Goal: Task Accomplishment & Management: Complete application form

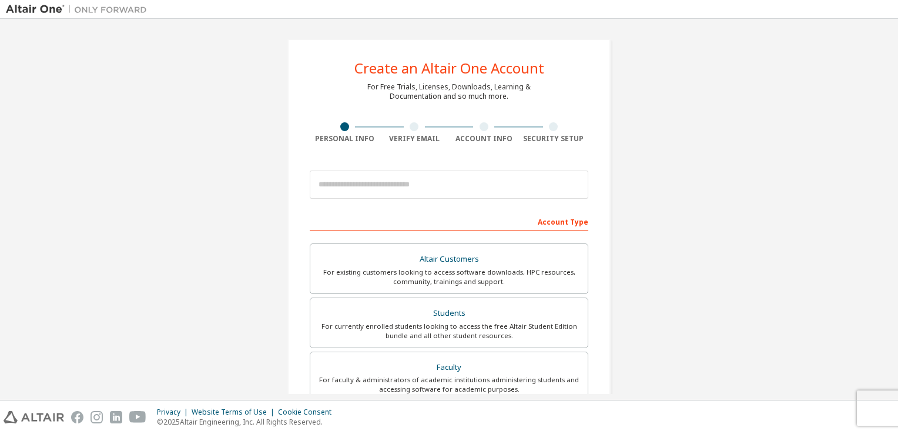
click at [387, 222] on div "Account Type" at bounding box center [449, 220] width 278 height 19
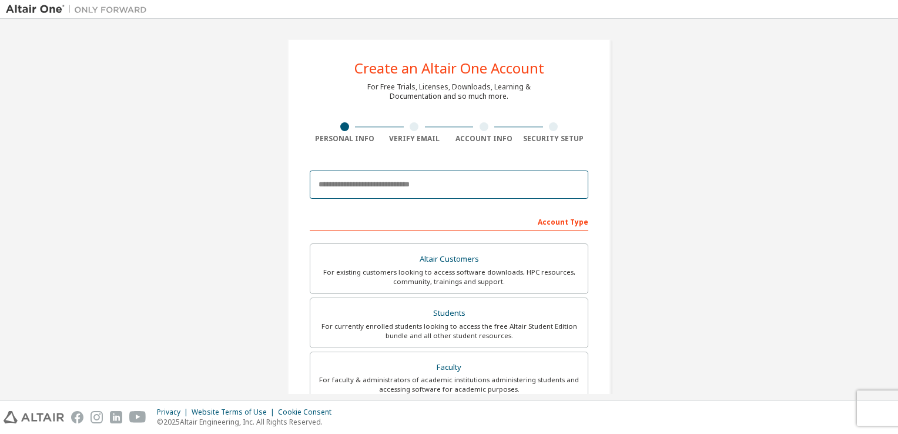
click at [399, 183] on input "email" at bounding box center [449, 184] width 278 height 28
drag, startPoint x: 342, startPoint y: 186, endPoint x: 370, endPoint y: 183, distance: 27.7
click at [370, 183] on input "**********" at bounding box center [449, 184] width 278 height 28
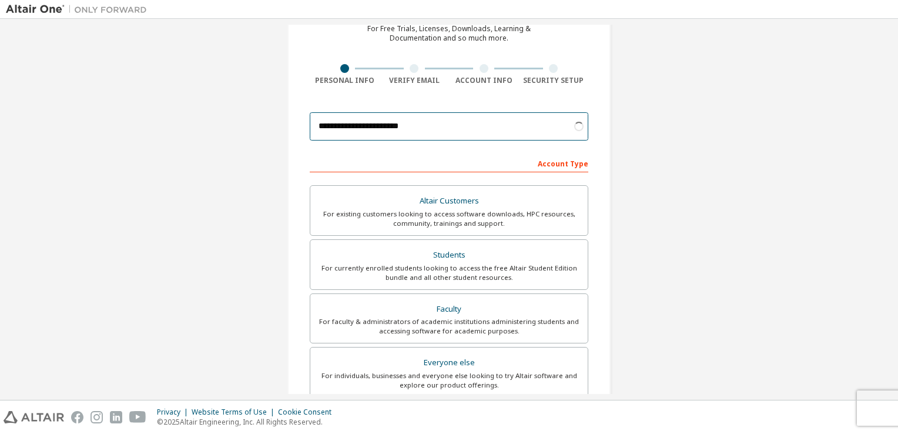
scroll to position [59, 0]
type input "**********"
click at [625, 191] on div "**********" at bounding box center [449, 277] width 886 height 622
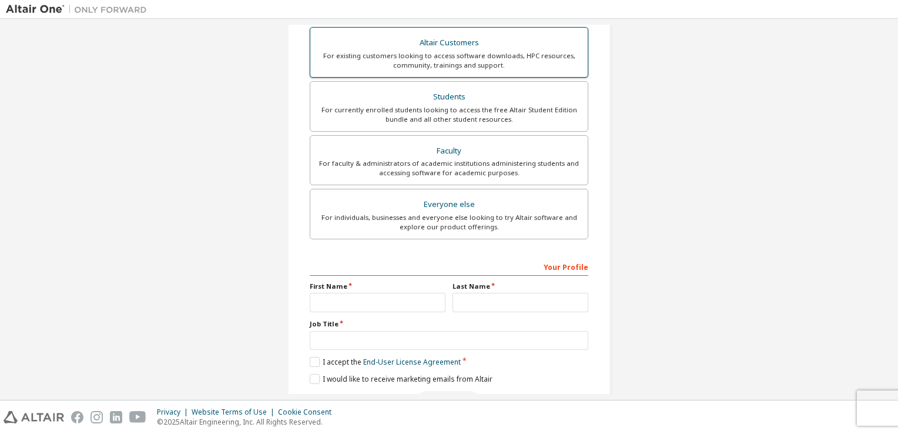
scroll to position [250, 0]
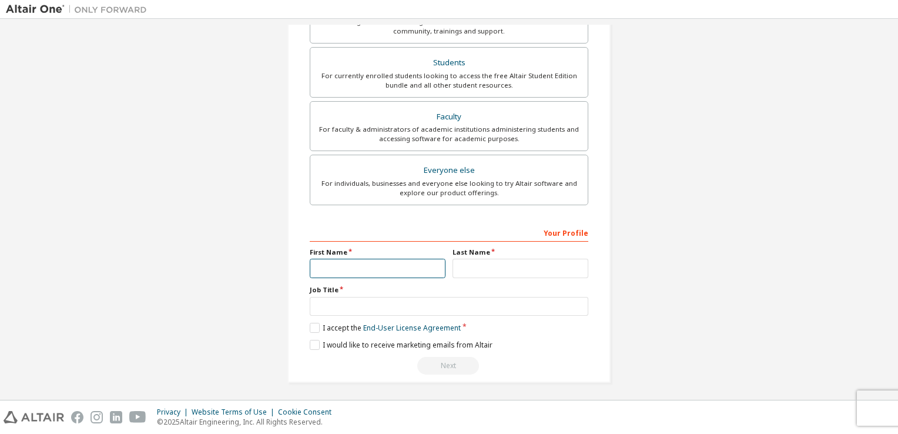
click at [351, 258] on input "text" at bounding box center [378, 267] width 136 height 19
type input "*******"
click at [470, 277] on div "Your Profile First Name ******* Last Name Job Title Please provide State/Provin…" at bounding box center [449, 299] width 278 height 152
click at [497, 261] on input "text" at bounding box center [520, 267] width 136 height 19
type input "*********"
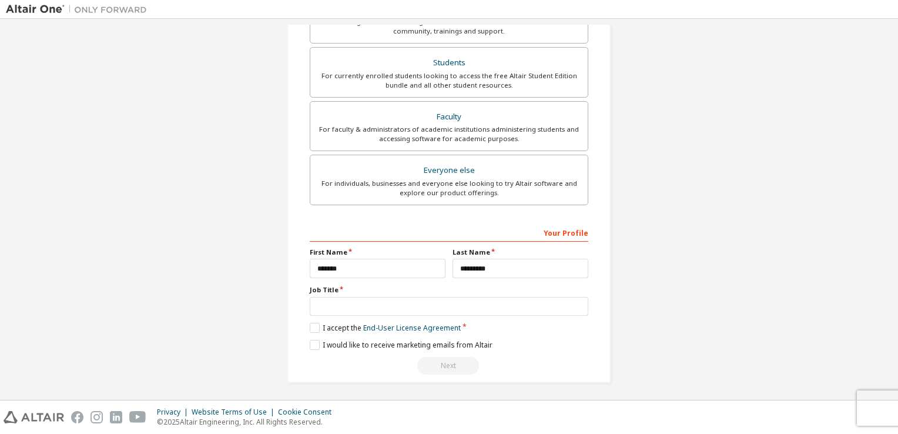
click at [432, 314] on div "Your Profile First Name ******* Last Name ********* Job Title Please provide St…" at bounding box center [449, 299] width 278 height 152
click at [439, 303] on input "text" at bounding box center [449, 306] width 278 height 19
type input "*"
type input "**********"
drag, startPoint x: 323, startPoint y: 331, endPoint x: 314, endPoint y: 330, distance: 8.9
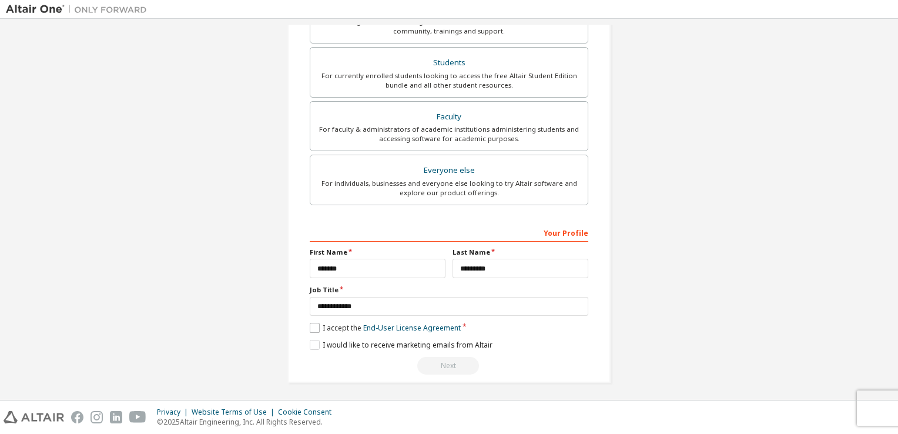
click at [322, 331] on div "**********" at bounding box center [449, 299] width 278 height 152
click at [311, 330] on label "I accept the End-User License Agreement" at bounding box center [385, 328] width 151 height 10
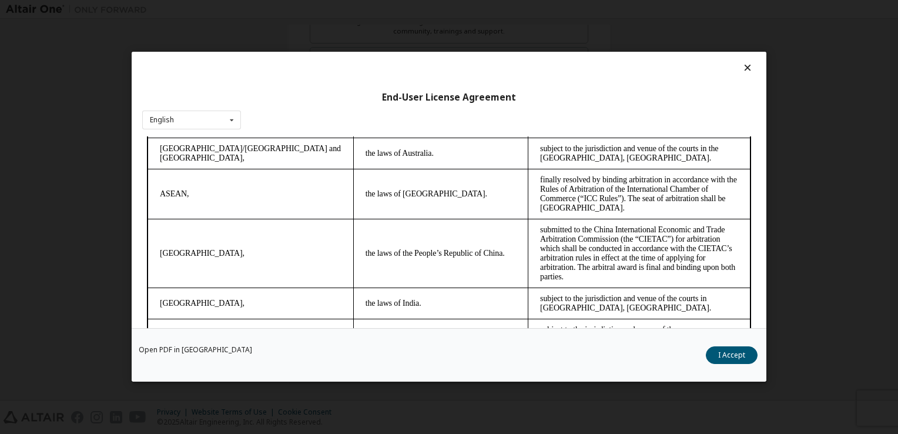
scroll to position [3296, 0]
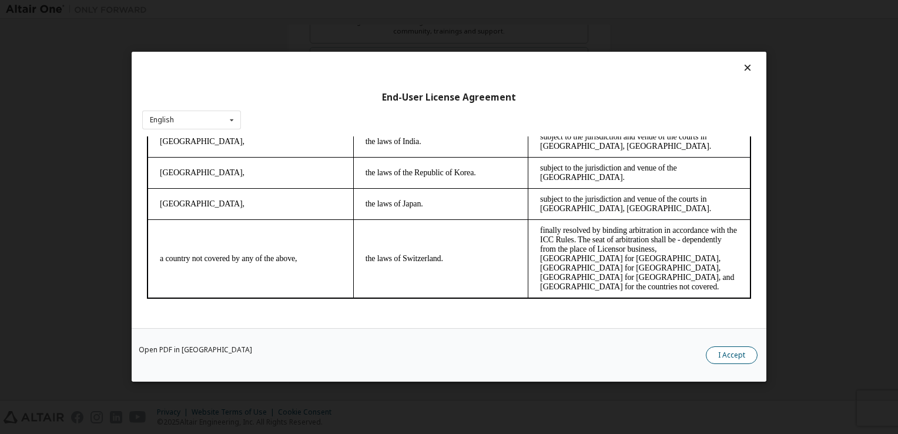
click at [726, 356] on button "I Accept" at bounding box center [732, 356] width 52 height 18
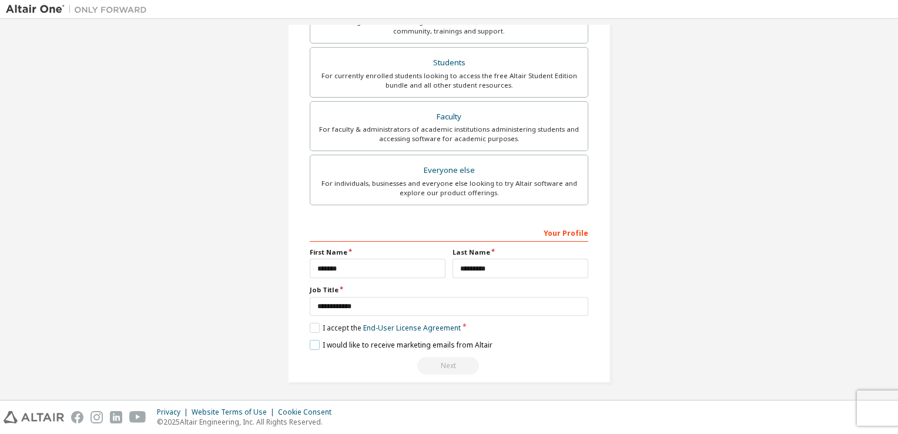
click at [349, 341] on label "I would like to receive marketing emails from Altair" at bounding box center [401, 345] width 183 height 10
click at [369, 341] on label "I would like to receive marketing emails from Altair" at bounding box center [401, 345] width 183 height 10
drag, startPoint x: 408, startPoint y: 347, endPoint x: 446, endPoint y: 356, distance: 39.3
click at [409, 347] on div "**********" at bounding box center [449, 299] width 278 height 152
click at [354, 342] on label "I would like to receive marketing emails from Altair" at bounding box center [401, 345] width 183 height 10
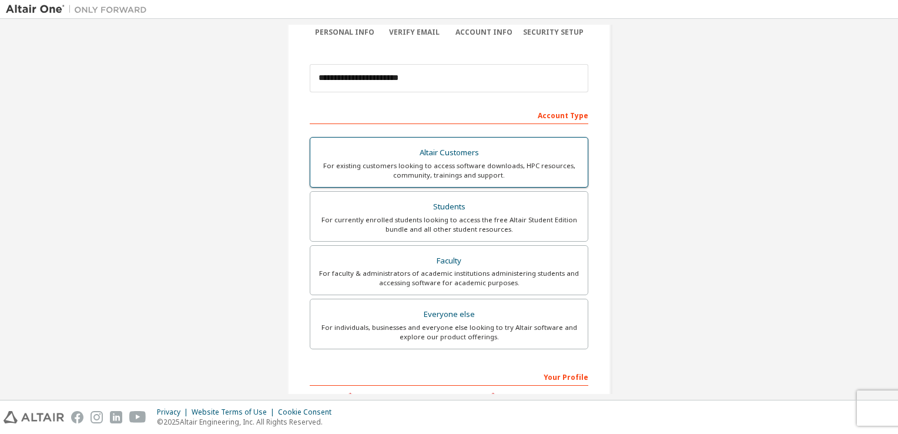
scroll to position [133, 0]
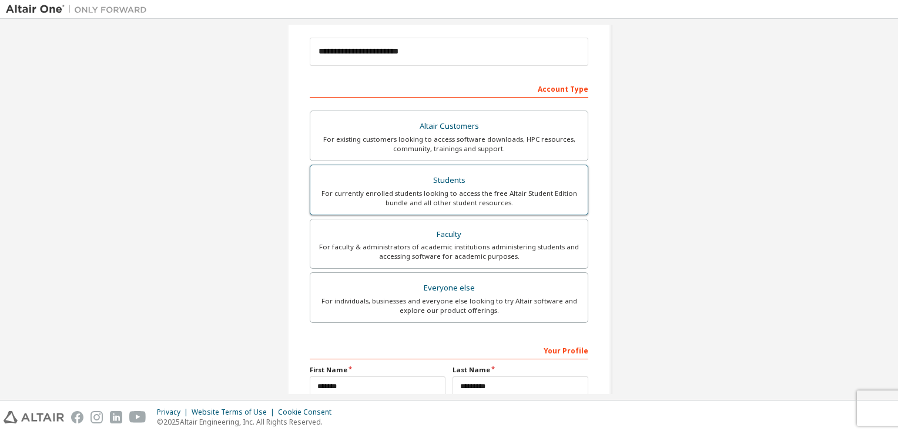
click at [419, 196] on div "For currently enrolled students looking to access the free Altair Student Editi…" at bounding box center [448, 198] width 263 height 19
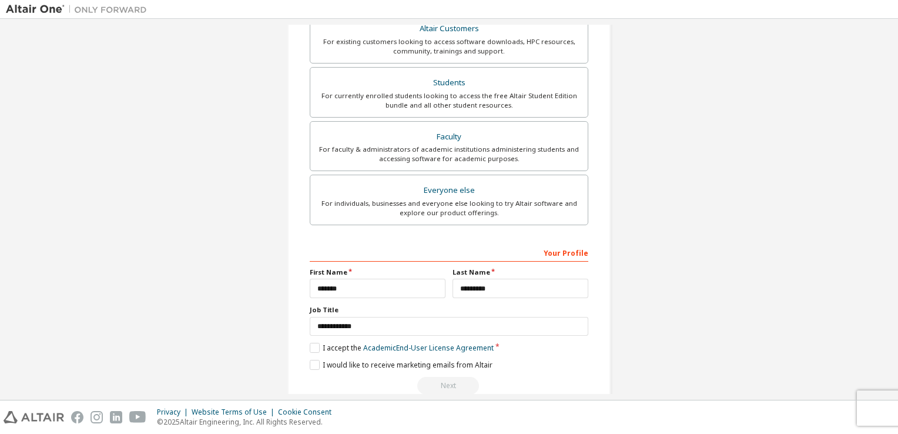
scroll to position [250, 0]
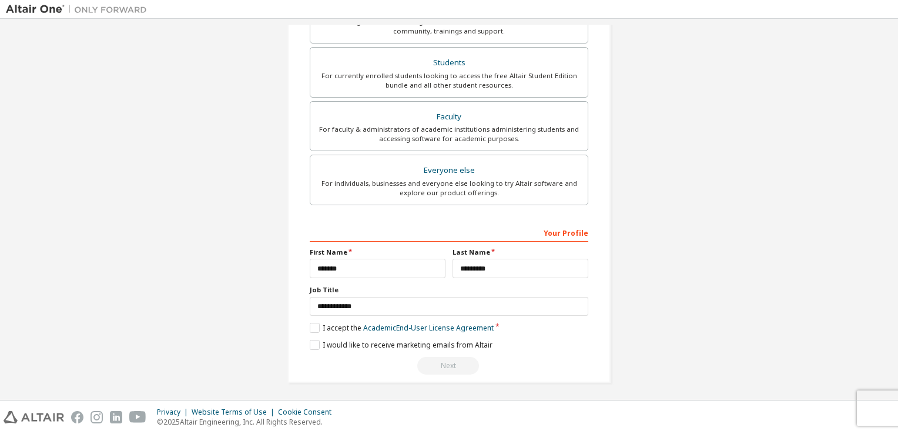
click at [451, 361] on div "Next" at bounding box center [449, 366] width 278 height 18
click at [310, 328] on label "I accept the Academic End-User License Agreement" at bounding box center [402, 328] width 184 height 10
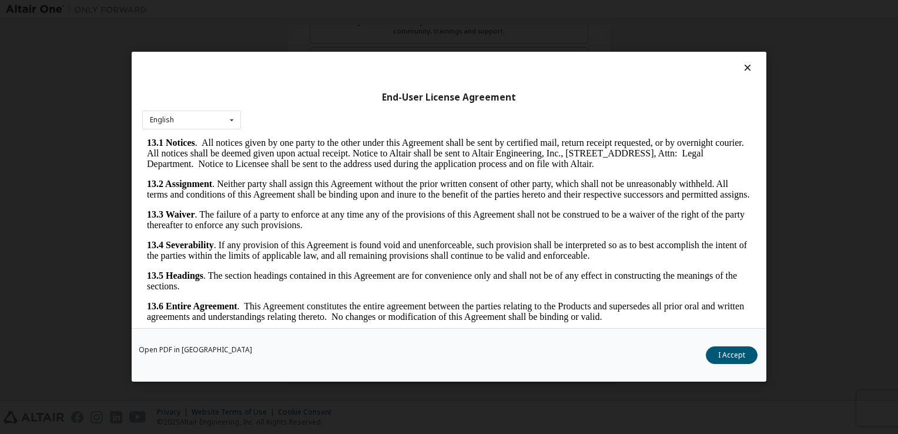
scroll to position [16, 0]
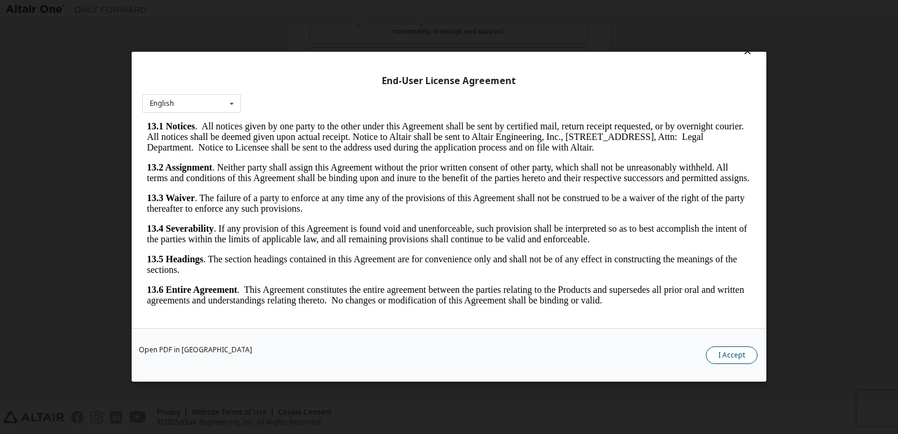
click at [737, 362] on button "I Accept" at bounding box center [732, 356] width 52 height 18
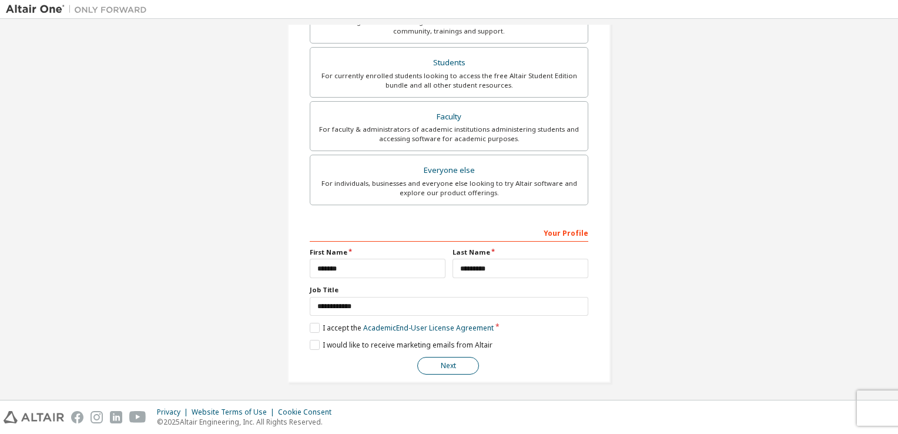
click at [457, 363] on button "Next" at bounding box center [448, 366] width 62 height 18
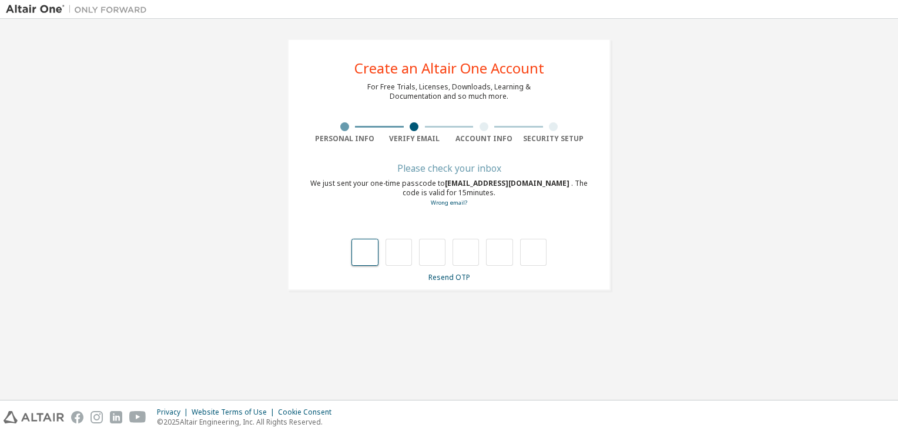
type input "*"
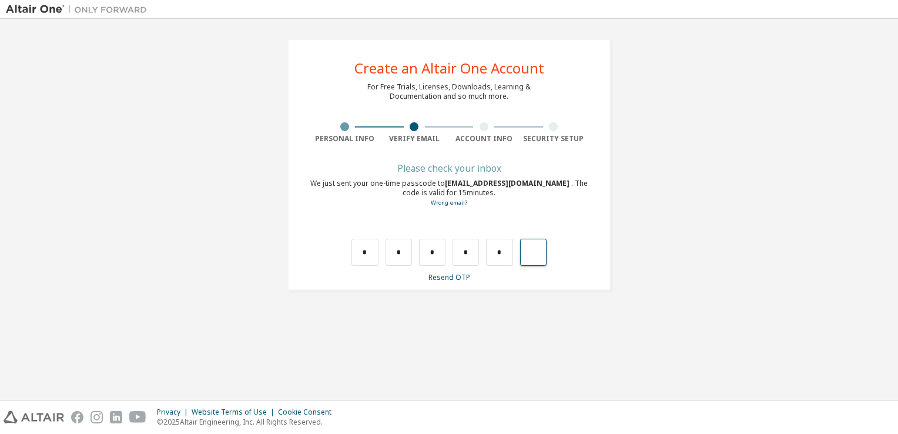
type input "*"
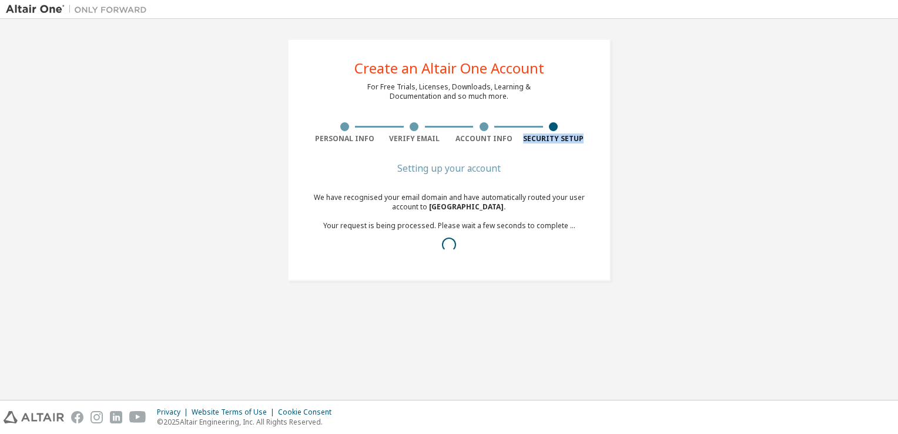
drag, startPoint x: 518, startPoint y: 137, endPoint x: 596, endPoint y: 142, distance: 78.9
click at [596, 142] on div "Create an Altair One Account For Free Trials, Licenses, Downloads, Learning & D…" at bounding box center [448, 160] width 323 height 242
drag, startPoint x: 596, startPoint y: 142, endPoint x: 548, endPoint y: 153, distance: 50.0
click at [548, 153] on div "Create an Altair One Account For Free Trials, Licenses, Downloads, Learning & D…" at bounding box center [448, 160] width 323 height 242
drag, startPoint x: 451, startPoint y: 135, endPoint x: 531, endPoint y: 140, distance: 80.0
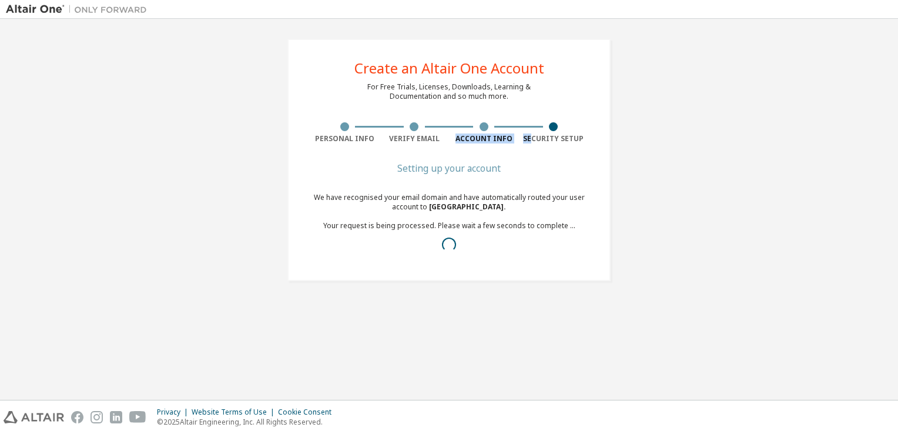
click at [531, 140] on div "Personal Info Verify Email Account Info Security Setup" at bounding box center [449, 132] width 278 height 21
drag, startPoint x: 531, startPoint y: 140, endPoint x: 489, endPoint y: 142, distance: 42.4
click at [492, 142] on div "Account Info" at bounding box center [484, 138] width 70 height 9
drag, startPoint x: 392, startPoint y: 137, endPoint x: 436, endPoint y: 140, distance: 44.2
click at [436, 140] on div "Verify Email" at bounding box center [415, 138] width 70 height 9
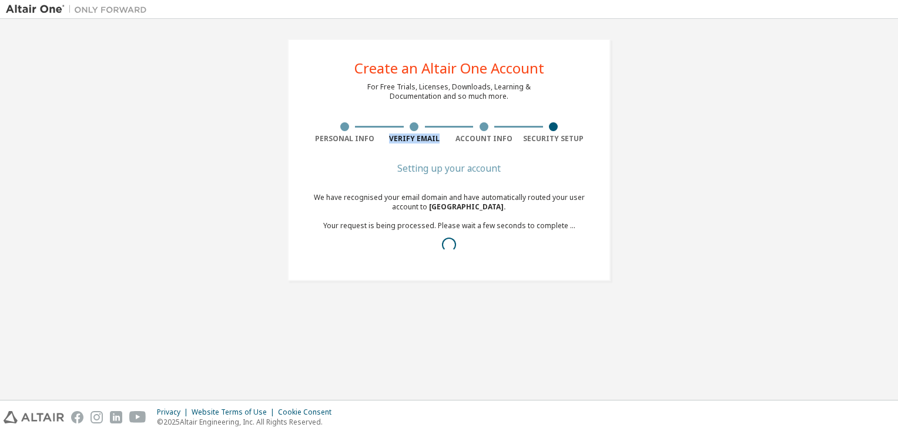
drag, startPoint x: 436, startPoint y: 140, endPoint x: 414, endPoint y: 140, distance: 21.7
click at [414, 142] on div "Verify Email" at bounding box center [415, 138] width 70 height 9
click at [394, 137] on div "Verify Email" at bounding box center [415, 138] width 70 height 9
drag, startPoint x: 372, startPoint y: 135, endPoint x: 313, endPoint y: 140, distance: 60.2
click at [313, 140] on div "Personal Info" at bounding box center [345, 138] width 70 height 9
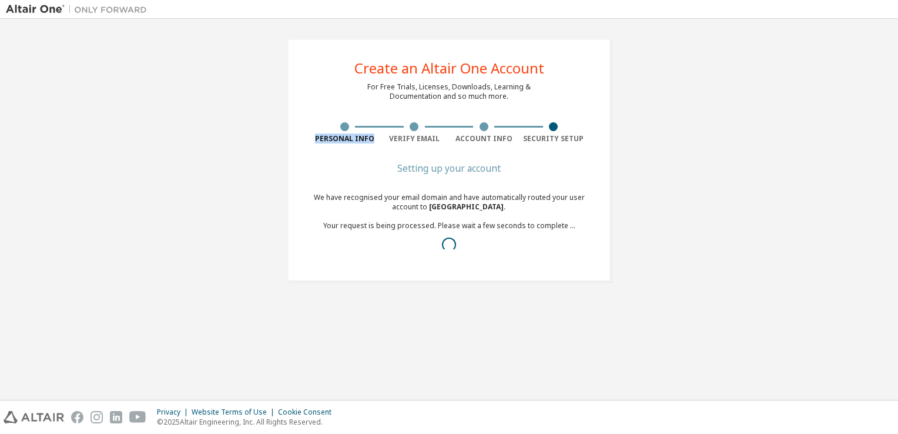
drag, startPoint x: 313, startPoint y: 140, endPoint x: 324, endPoint y: 137, distance: 11.4
click at [324, 137] on div "Personal Info" at bounding box center [345, 138] width 70 height 9
click at [333, 135] on div "Personal Info" at bounding box center [345, 138] width 70 height 9
click at [421, 103] on div "Create an Altair One Account For Free Trials, Licenses, Downloads, Learning & D…" at bounding box center [448, 160] width 323 height 242
